Goal: Find specific page/section: Find specific page/section

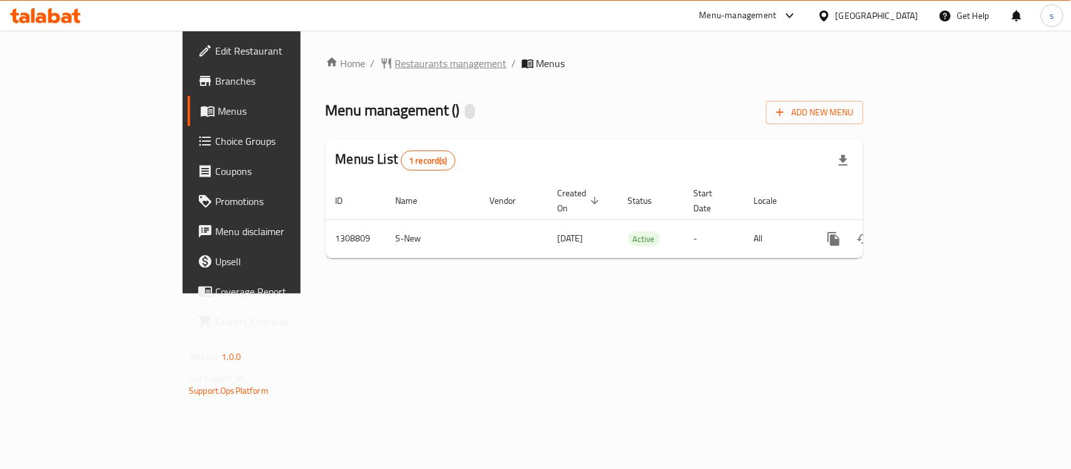
click at [395, 71] on span "Restaurants management" at bounding box center [451, 63] width 112 height 15
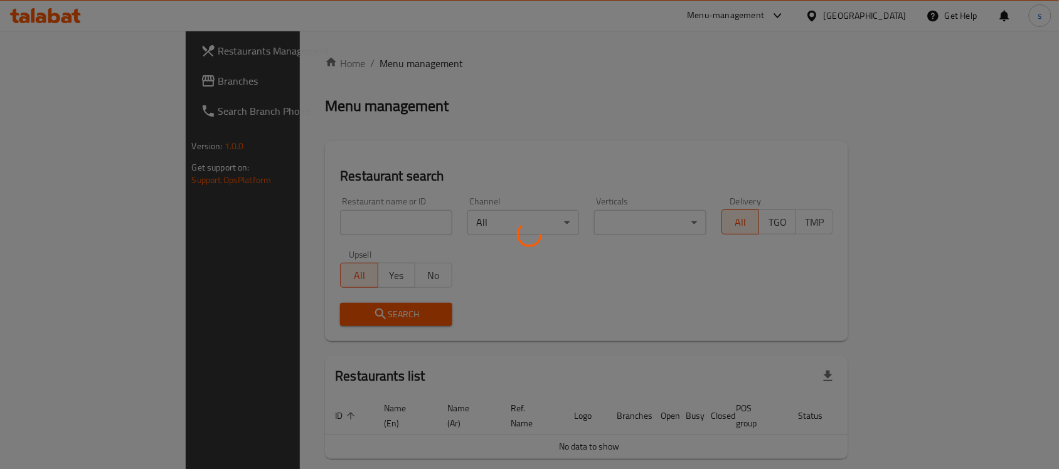
click at [63, 94] on div at bounding box center [529, 234] width 1059 height 469
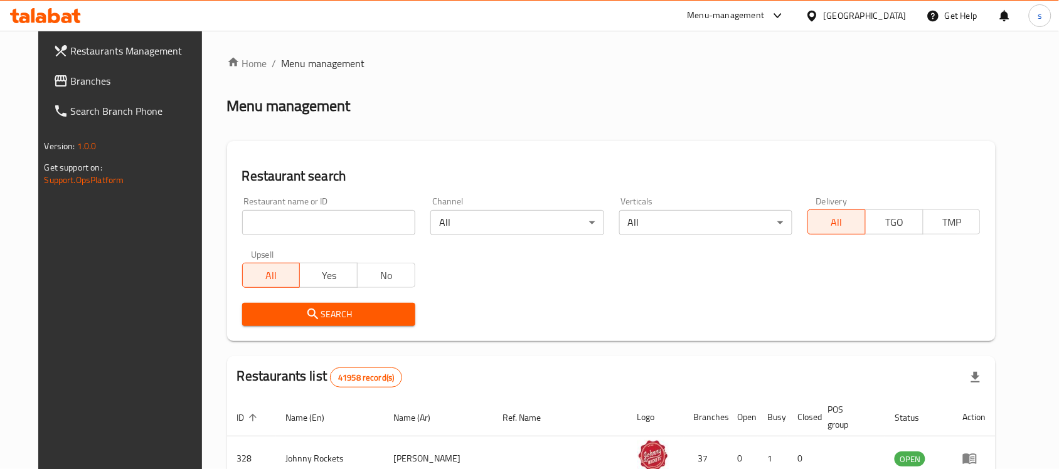
click at [285, 227] on input "search" at bounding box center [328, 222] width 173 height 25
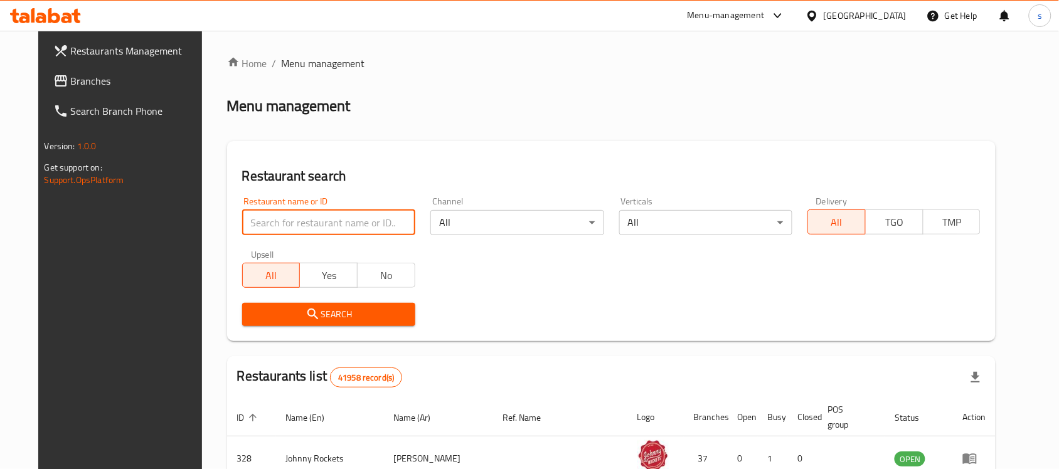
click at [280, 221] on input "search" at bounding box center [328, 222] width 173 height 25
paste input "767496"
type input "767496"
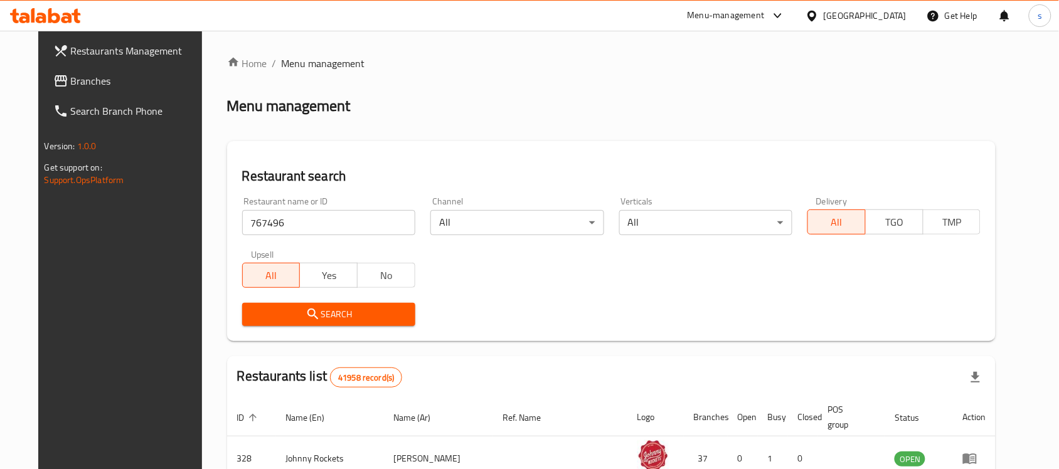
drag, startPoint x: 296, startPoint y: 314, endPoint x: 205, endPoint y: 314, distance: 91.0
click at [305, 314] on icon "submit" at bounding box center [312, 314] width 15 height 15
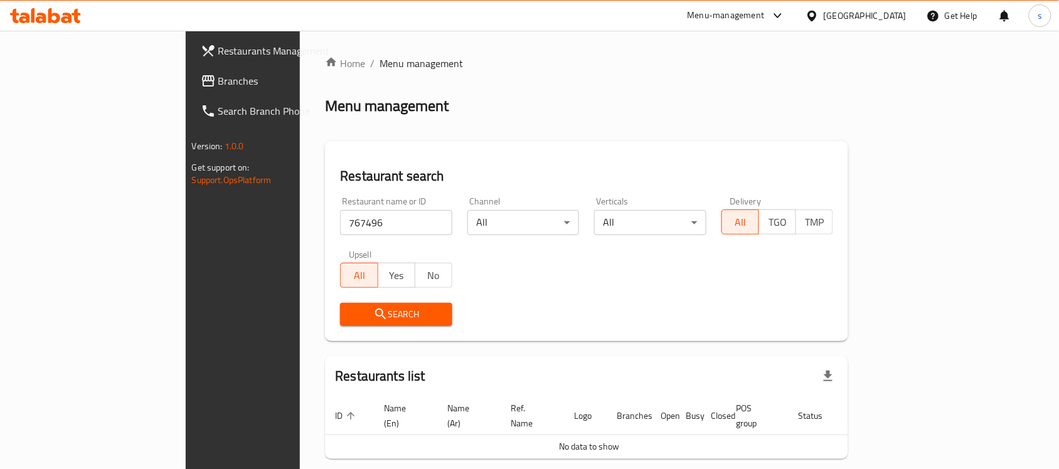
click at [218, 74] on span "Branches" at bounding box center [285, 80] width 134 height 15
click at [218, 86] on span "Branches" at bounding box center [285, 80] width 134 height 15
